Goal: Browse casually

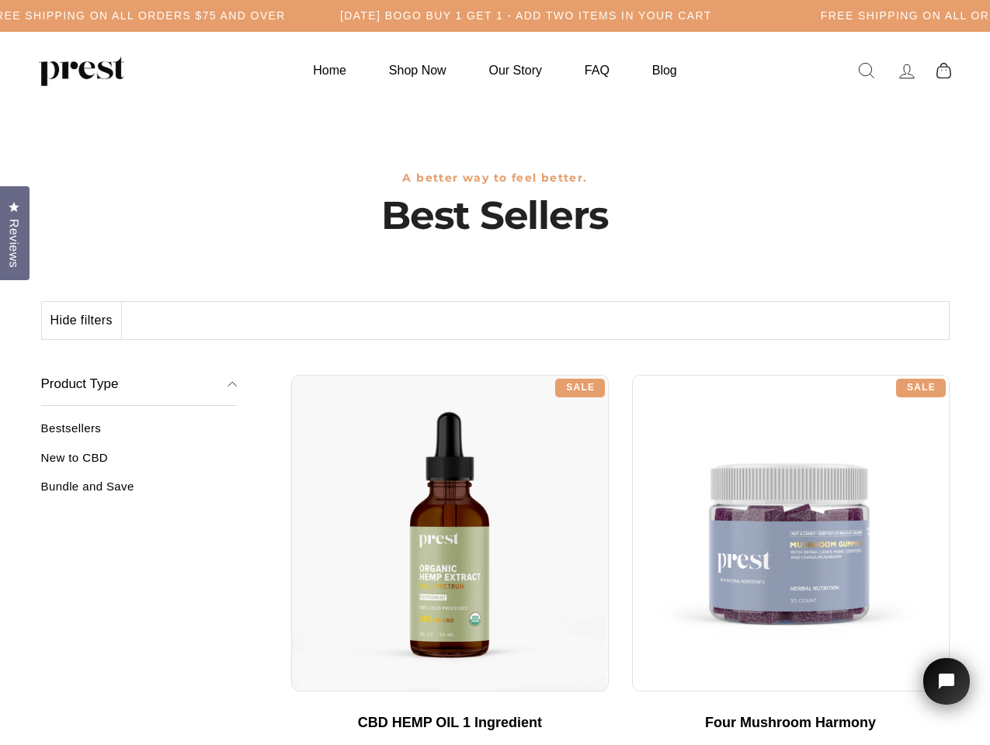
click at [494, 373] on div "**********" at bounding box center [620, 369] width 658 height 12
click at [286, 16] on h5 "Free Shipping on all orders $75 and over" at bounding box center [137, 15] width 298 height 13
click at [82, 321] on button "Hide filters" at bounding box center [82, 320] width 80 height 37
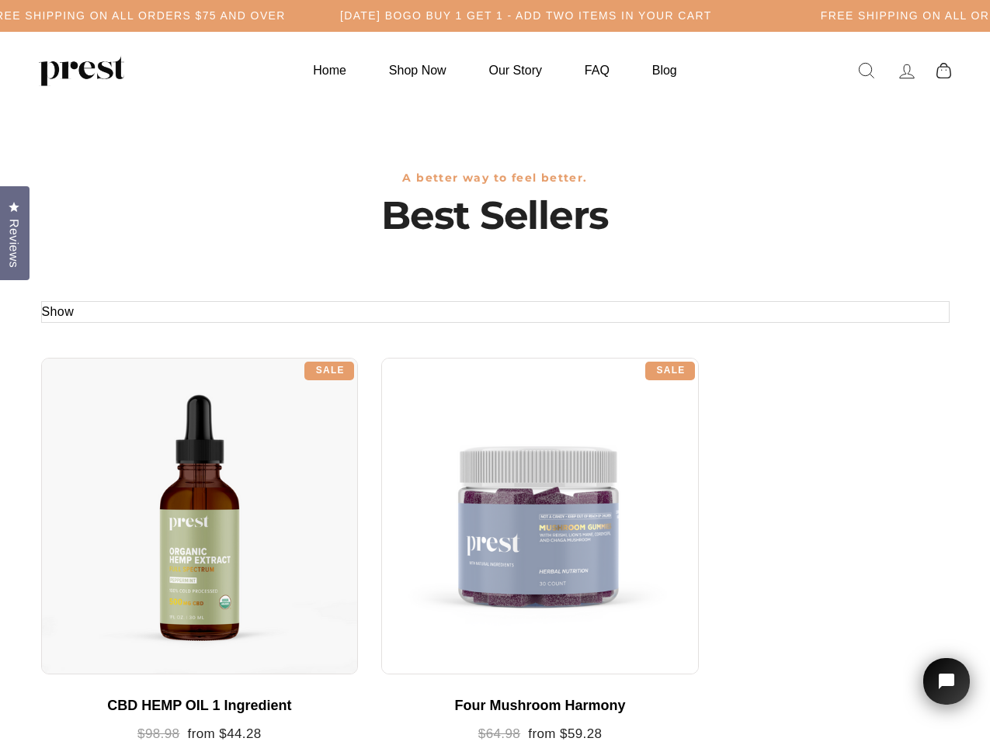
click at [139, 463] on div at bounding box center [199, 516] width 317 height 317
click at [139, 492] on div at bounding box center [199, 516] width 317 height 317
click at [15, 231] on span "Reviews" at bounding box center [14, 243] width 20 height 49
click at [946, 681] on icon "Open chat widget" at bounding box center [955, 682] width 24 height 24
